Goal: Task Accomplishment & Management: Manage account settings

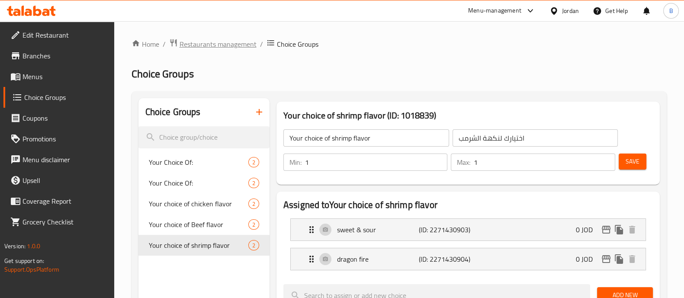
click at [230, 43] on span "Restaurants management" at bounding box center [218, 44] width 77 height 10
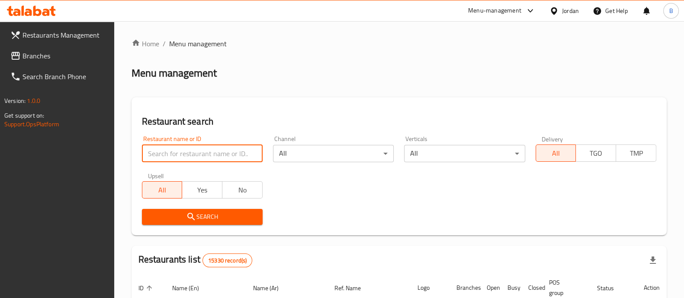
click at [182, 154] on input "search" at bounding box center [202, 153] width 121 height 17
type input "chao"
click button "Search" at bounding box center [202, 217] width 121 height 16
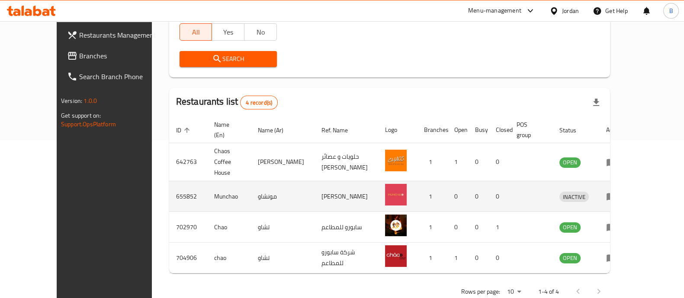
scroll to position [163, 0]
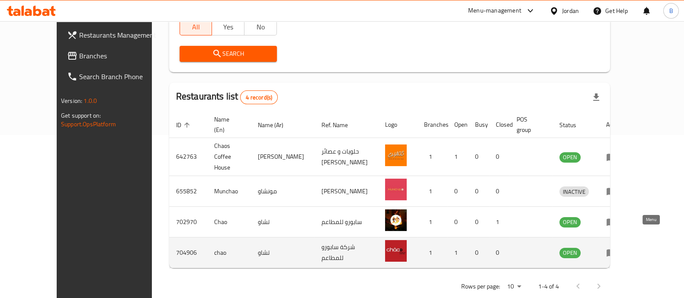
click at [617, 247] on icon "enhanced table" at bounding box center [611, 252] width 10 height 10
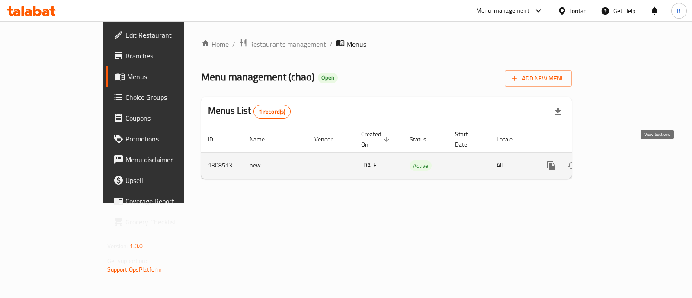
click at [624, 155] on link "enhanced table" at bounding box center [614, 165] width 21 height 21
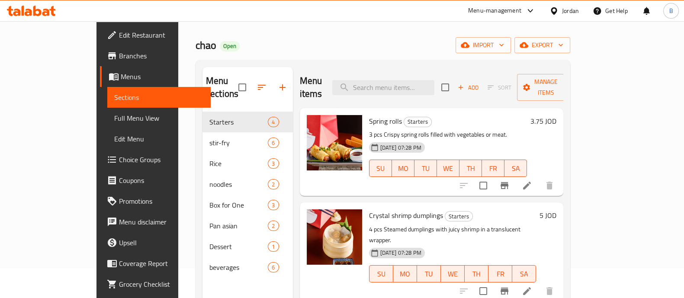
scroll to position [54, 0]
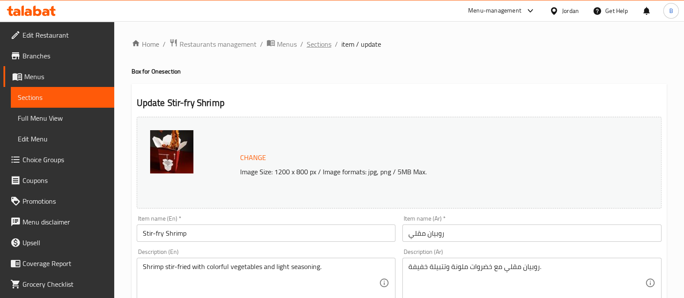
click at [316, 45] on span "Sections" at bounding box center [319, 44] width 25 height 10
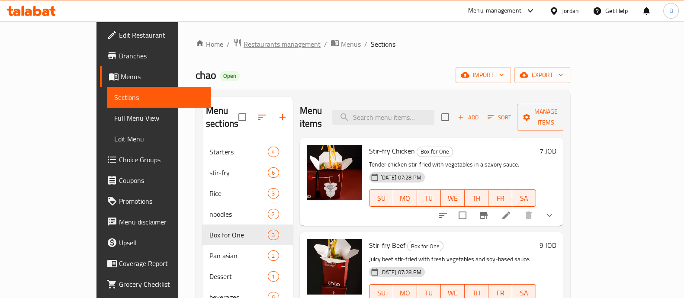
click at [244, 39] on span "Restaurants management" at bounding box center [282, 44] width 77 height 10
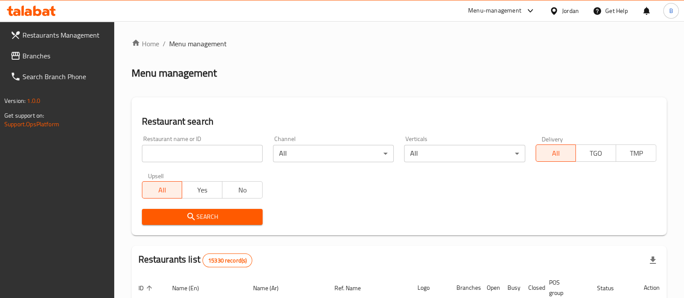
click at [180, 154] on input "search" at bounding box center [202, 153] width 121 height 17
type input "chao"
click at [238, 224] on button "Search" at bounding box center [202, 217] width 121 height 16
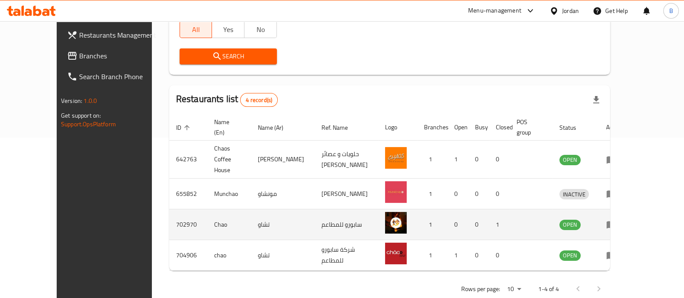
scroll to position [163, 0]
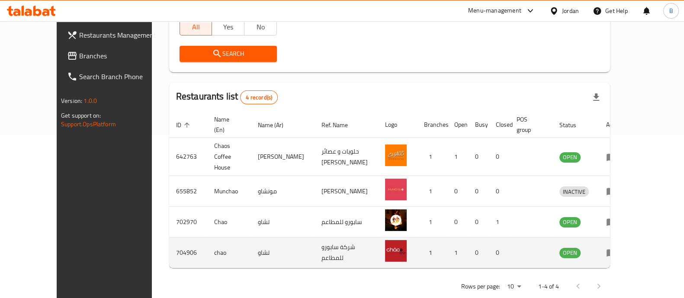
click at [617, 247] on icon "enhanced table" at bounding box center [611, 252] width 10 height 10
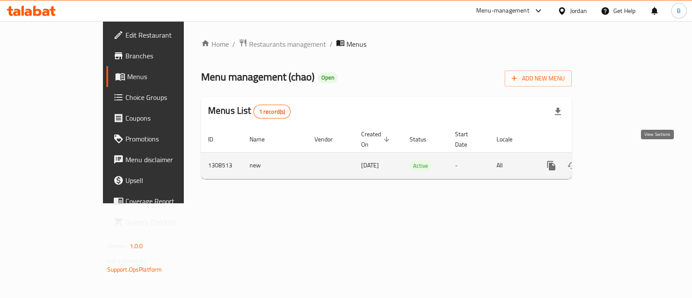
click at [619, 161] on icon "enhanced table" at bounding box center [614, 166] width 10 height 10
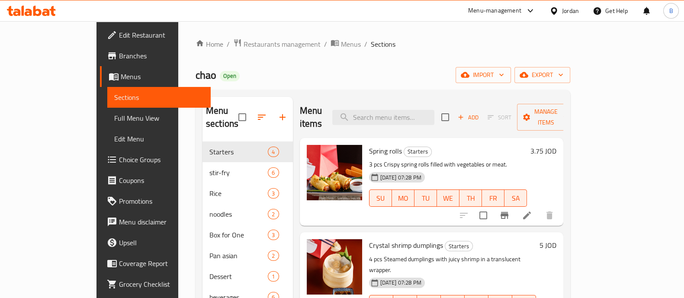
click at [119, 35] on span "Edit Restaurant" at bounding box center [161, 35] width 85 height 10
